Goal: Transaction & Acquisition: Download file/media

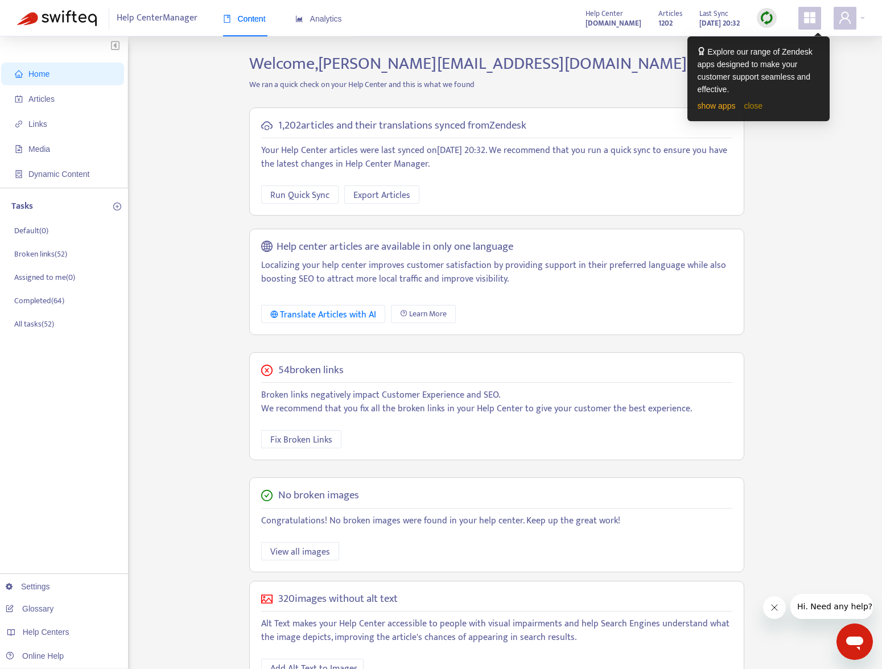
click at [755, 109] on link "close" at bounding box center [752, 105] width 19 height 9
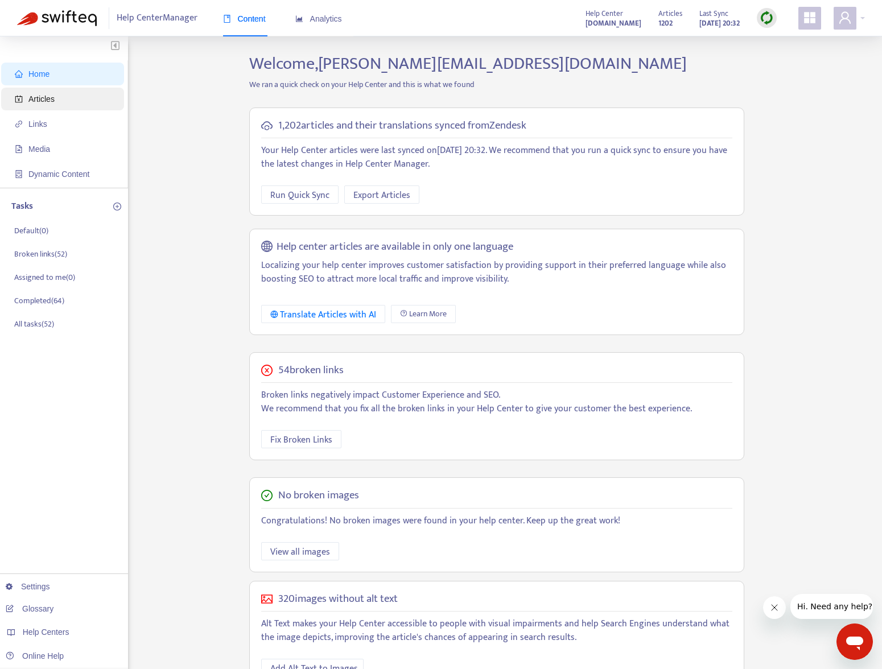
click at [81, 100] on span "Articles" at bounding box center [65, 99] width 100 height 23
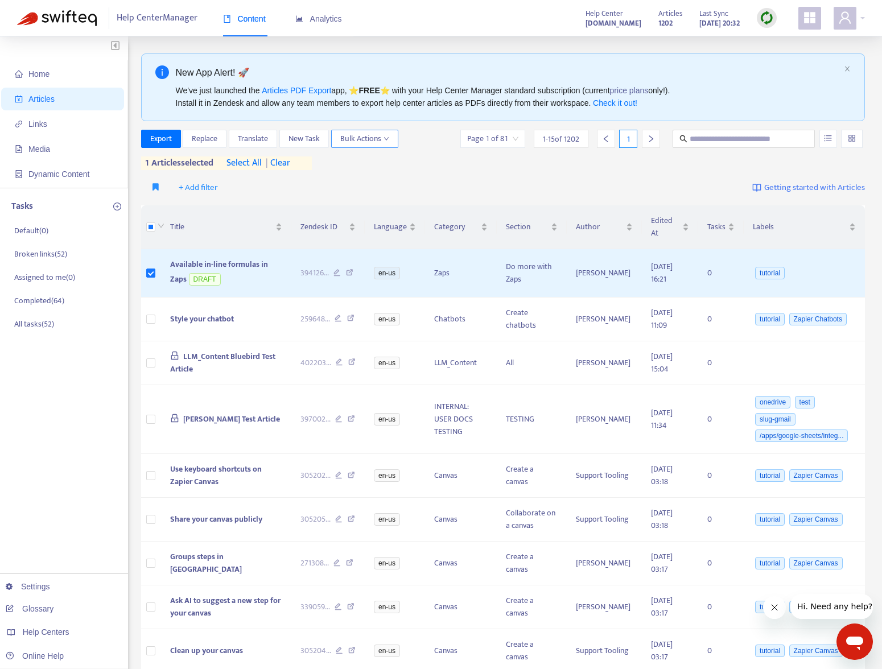
click at [376, 139] on span "Bulk Actions" at bounding box center [364, 139] width 49 height 13
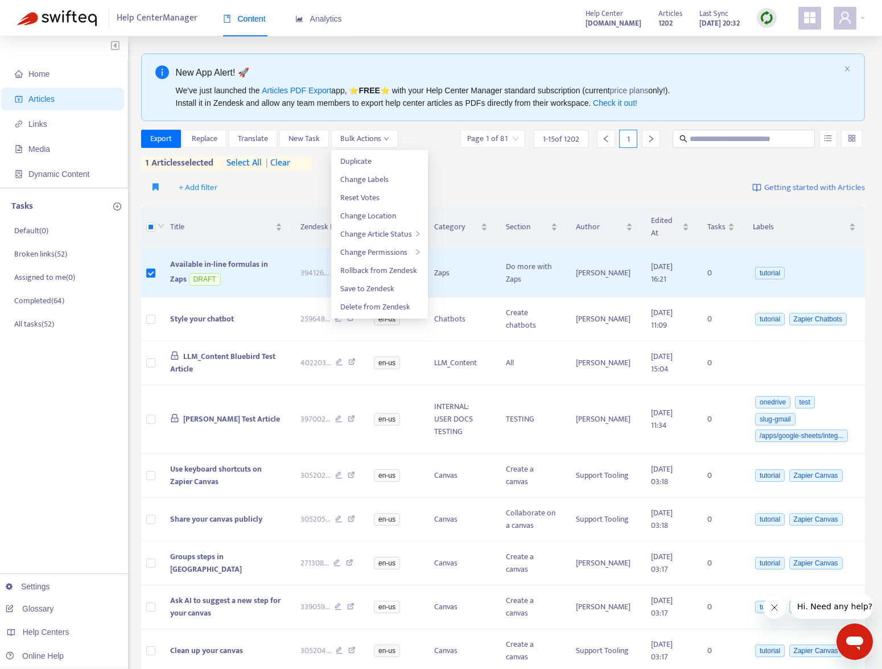
drag, startPoint x: 448, startPoint y: 161, endPoint x: 454, endPoint y: 163, distance: 5.9
click at [448, 161] on div "Export Replace Translate New Task Bulk Actions Page 1 of 81 1 - 15 of 1202 1 1 …" at bounding box center [503, 150] width 724 height 40
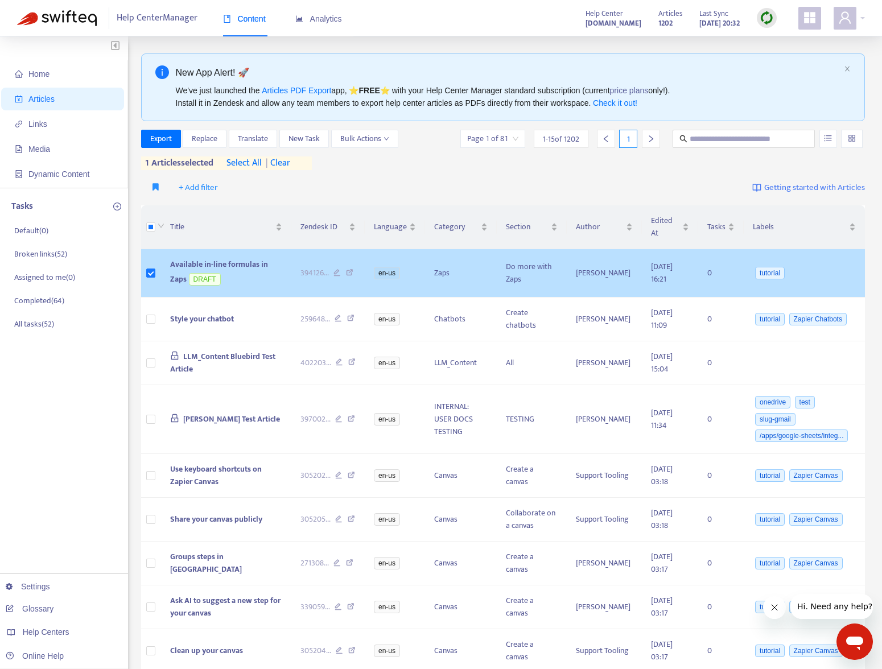
click at [249, 269] on td "Available in-line formulas in Zaps DRAFT" at bounding box center [226, 273] width 130 height 48
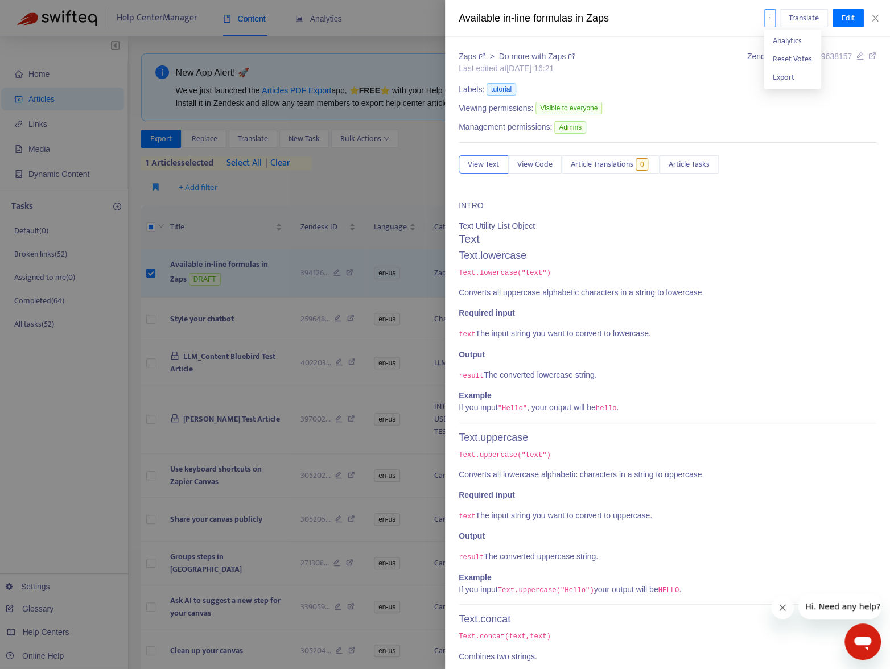
click at [769, 20] on icon "more" at bounding box center [770, 18] width 8 height 8
click at [660, 43] on div "Zaps > Do more with Zaps Last edited at [DATE] 16:21 Zendesk ID: 39412609638157…" at bounding box center [667, 353] width 445 height 632
click at [764, 18] on button "button" at bounding box center [769, 18] width 11 height 18
click at [776, 79] on span "Export" at bounding box center [783, 77] width 22 height 13
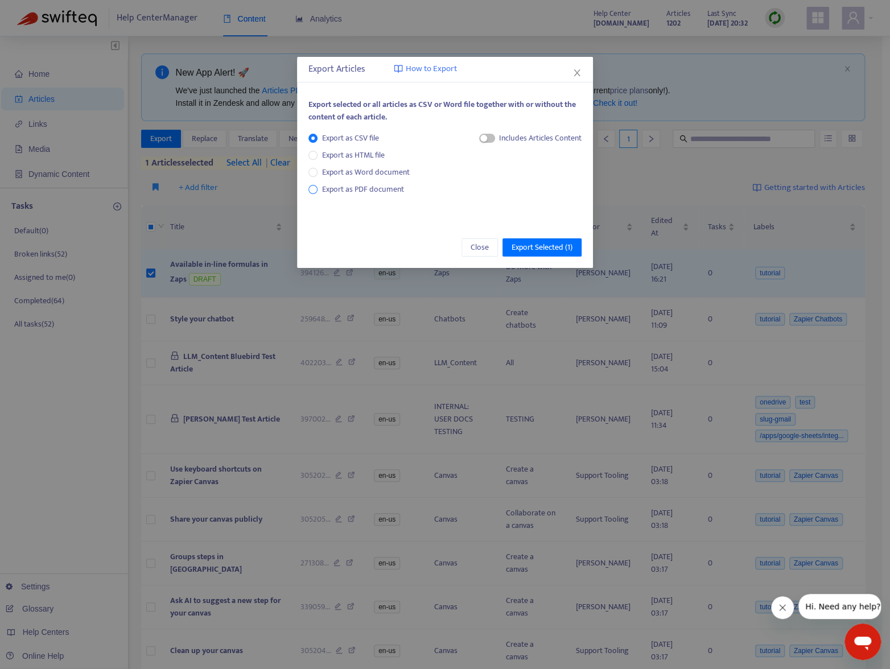
click at [378, 191] on span "Export as PDF document" at bounding box center [363, 189] width 82 height 13
click at [548, 250] on span "Export Selected ( 1 )" at bounding box center [541, 247] width 61 height 13
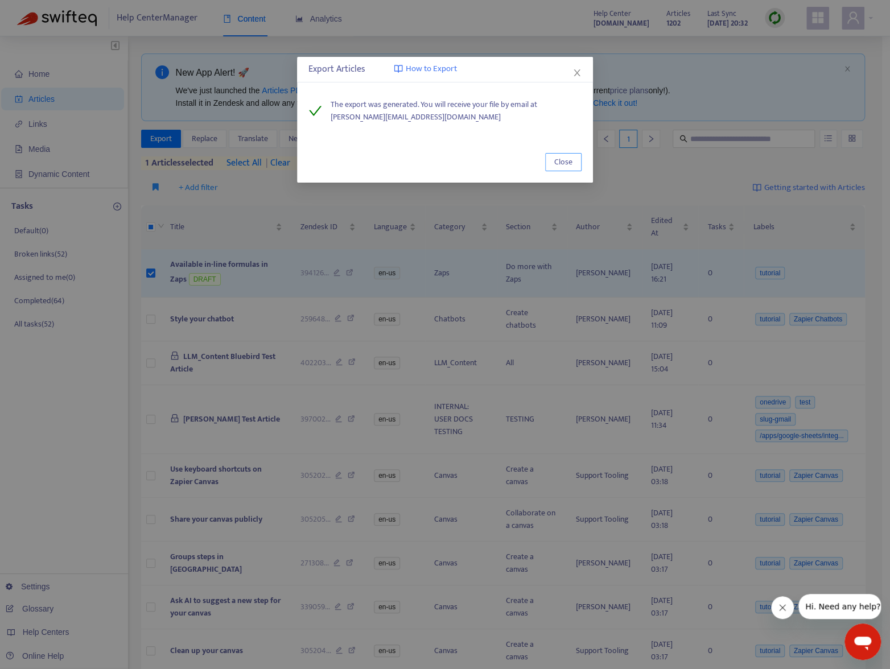
click at [570, 164] on span "Close" at bounding box center [563, 162] width 18 height 13
